Goal: Connect with others: Connect with other users

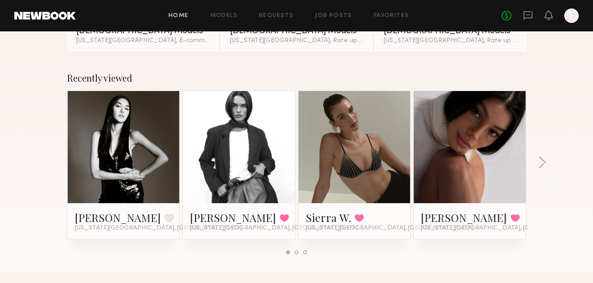
scroll to position [112, 0]
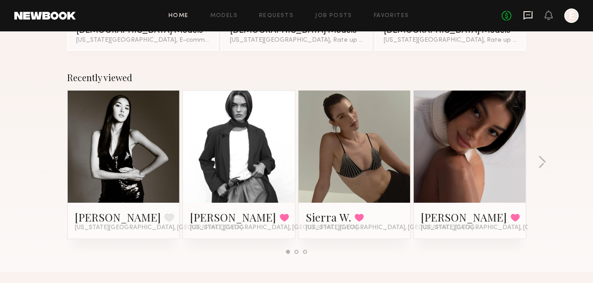
click at [527, 15] on icon at bounding box center [528, 14] width 4 height 1
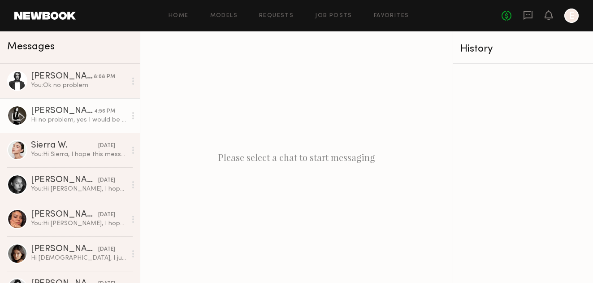
click at [90, 108] on div "[PERSON_NAME]" at bounding box center [62, 111] width 63 height 9
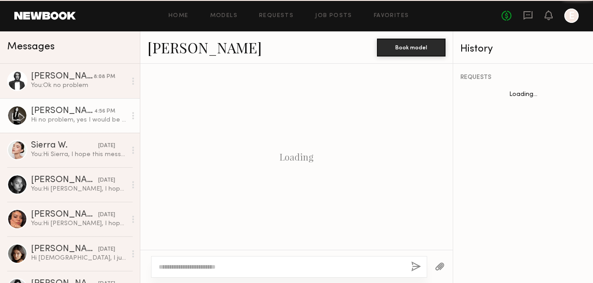
scroll to position [710, 0]
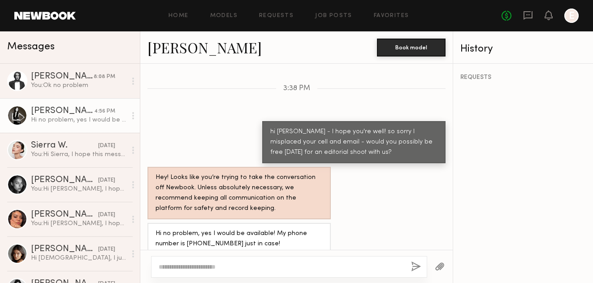
click at [179, 52] on link "[PERSON_NAME]" at bounding box center [204, 47] width 114 height 19
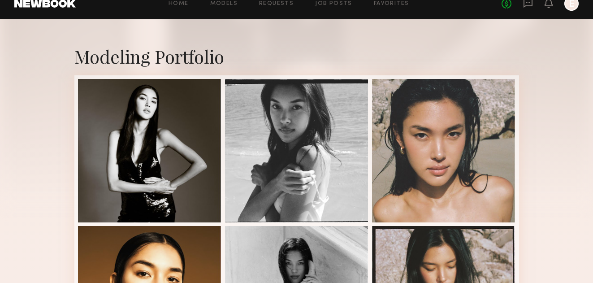
scroll to position [159, 0]
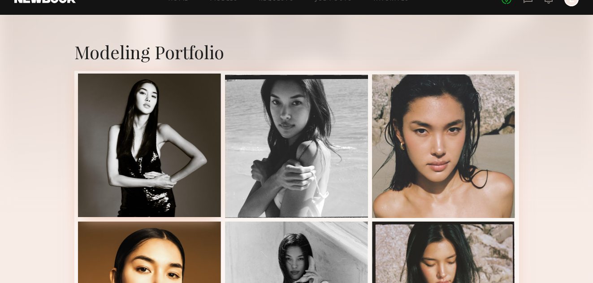
click at [127, 192] on div at bounding box center [149, 144] width 143 height 143
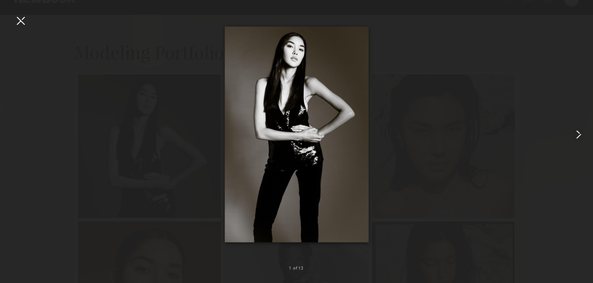
click at [580, 138] on common-icon at bounding box center [578, 134] width 14 height 14
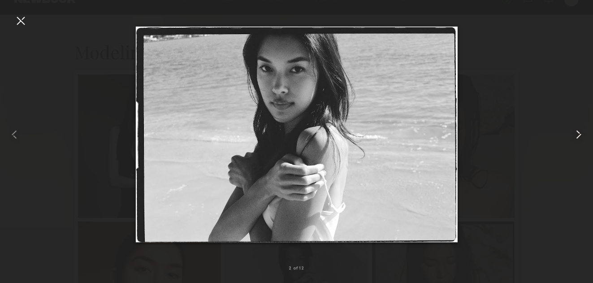
click at [580, 138] on common-icon at bounding box center [578, 134] width 14 height 14
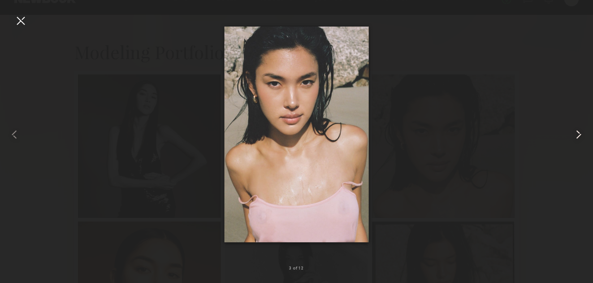
click at [580, 138] on common-icon at bounding box center [578, 134] width 14 height 14
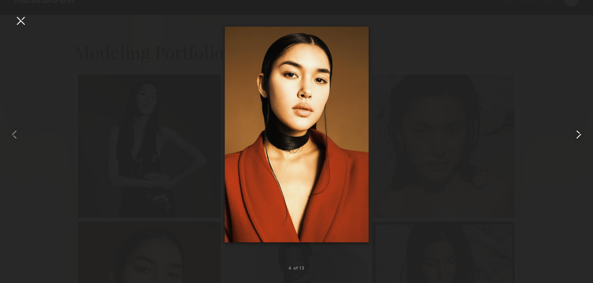
click at [580, 138] on common-icon at bounding box center [578, 134] width 14 height 14
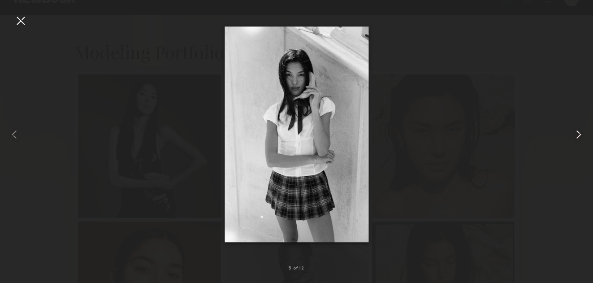
click at [580, 138] on common-icon at bounding box center [578, 134] width 14 height 14
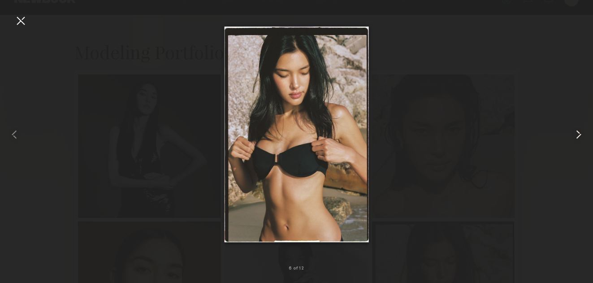
click at [580, 138] on common-icon at bounding box center [578, 134] width 14 height 14
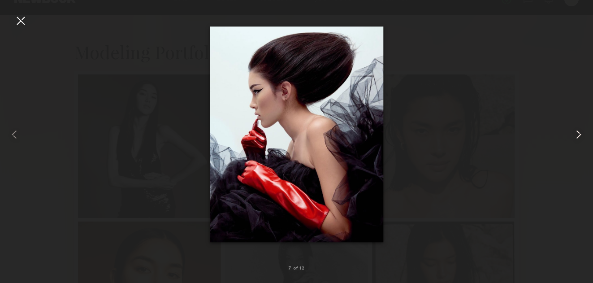
click at [577, 138] on common-icon at bounding box center [578, 134] width 14 height 14
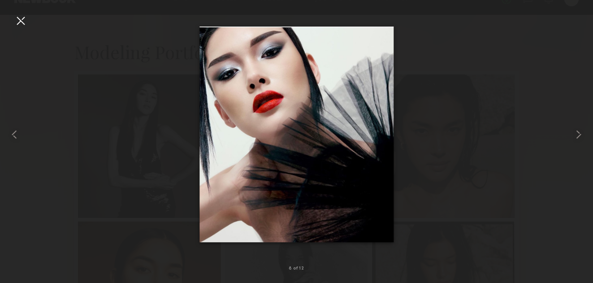
click at [546, 133] on div at bounding box center [296, 134] width 593 height 240
click at [22, 26] on div at bounding box center [20, 20] width 14 height 14
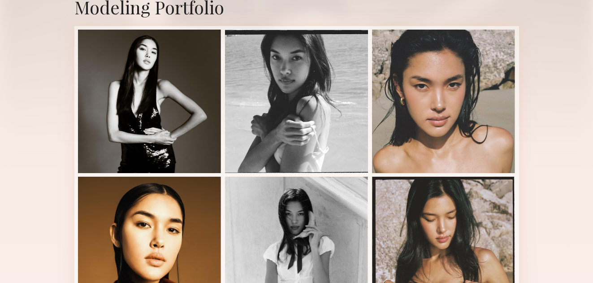
scroll to position [202, 0]
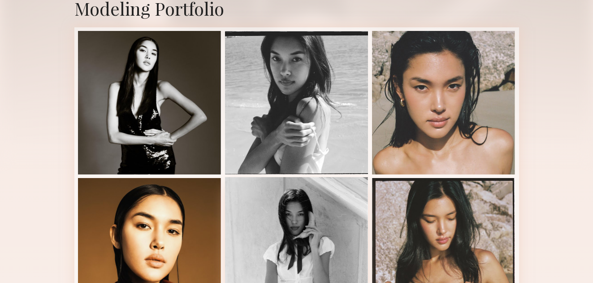
click at [287, 215] on div at bounding box center [296, 248] width 143 height 143
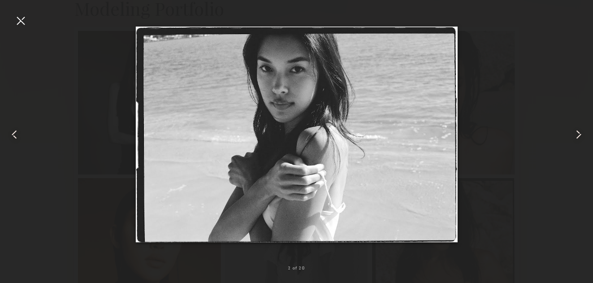
click at [24, 24] on div at bounding box center [20, 20] width 14 height 14
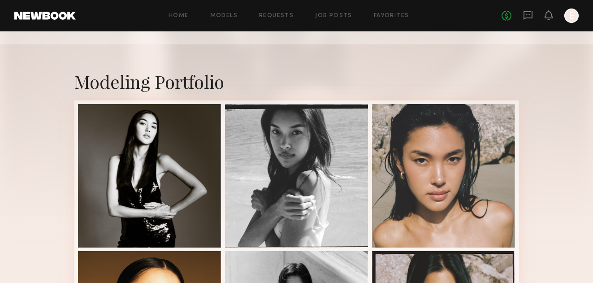
scroll to position [0, 0]
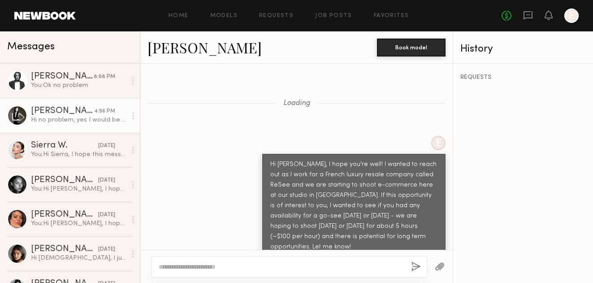
scroll to position [1191, 0]
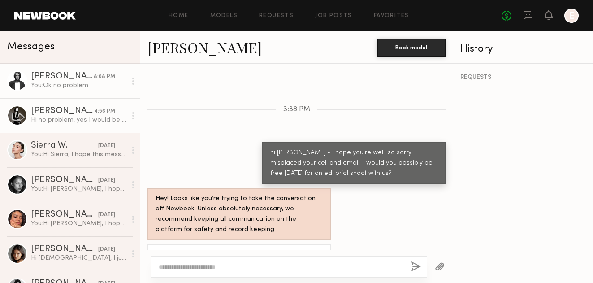
click at [68, 80] on div "Delaney P." at bounding box center [62, 76] width 63 height 9
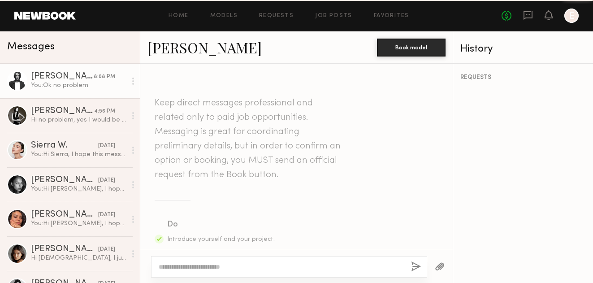
scroll to position [1049, 0]
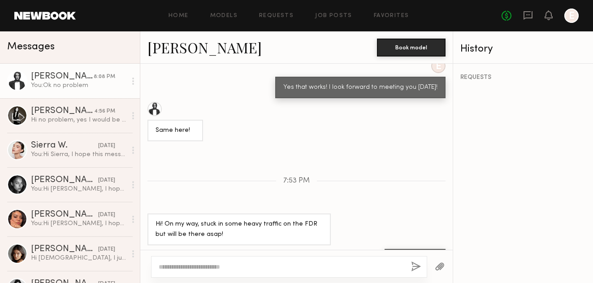
click at [47, 16] on link at bounding box center [44, 16] width 61 height 8
